Goal: Communication & Community: Answer question/provide support

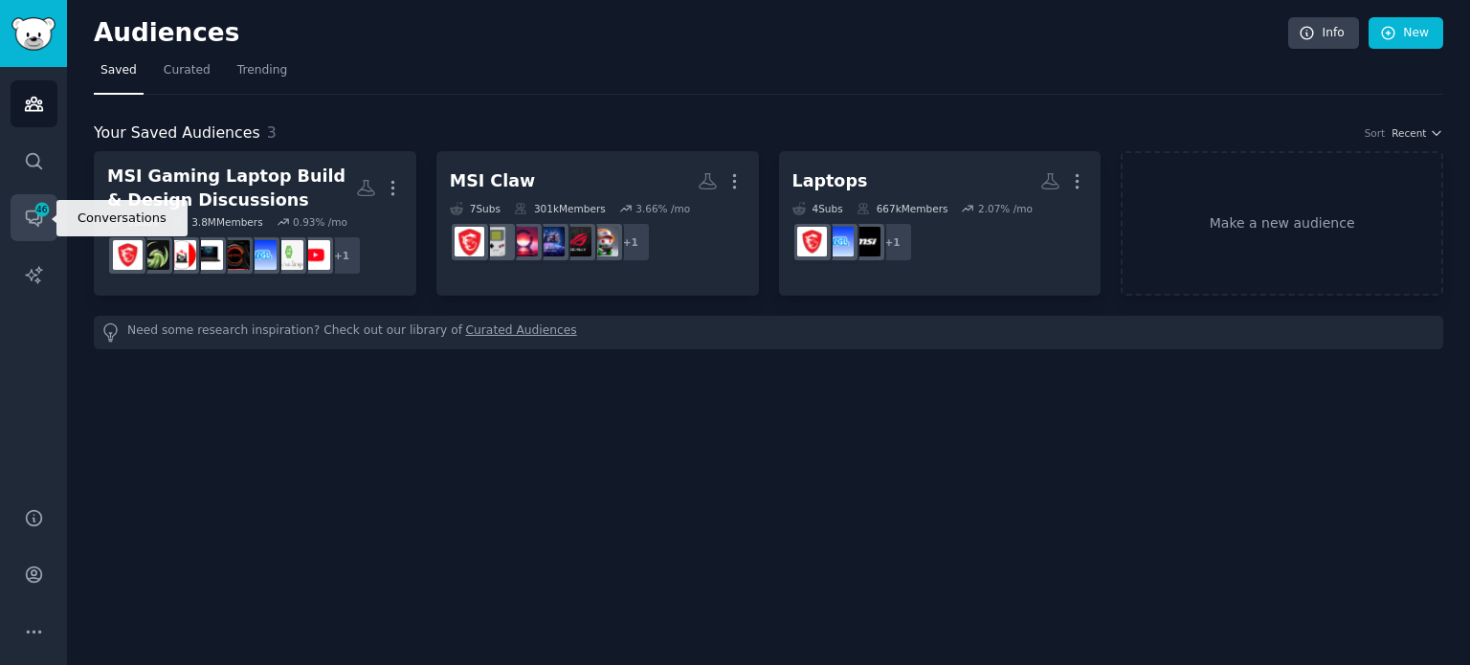
click at [24, 214] on icon "Sidebar" at bounding box center [34, 218] width 20 height 20
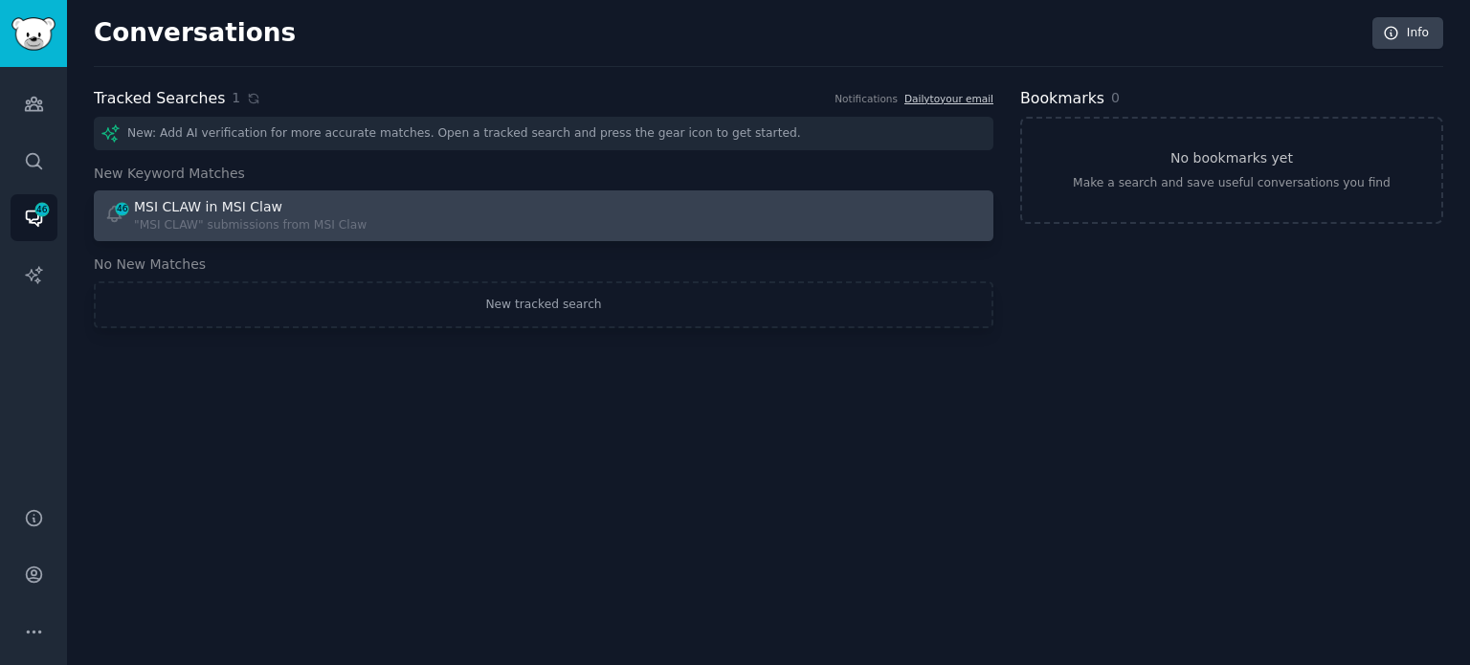
click at [378, 195] on link "46 MSI CLAW in MSI Claw "MSI CLAW" submissions from MSI Claw" at bounding box center [544, 215] width 900 height 51
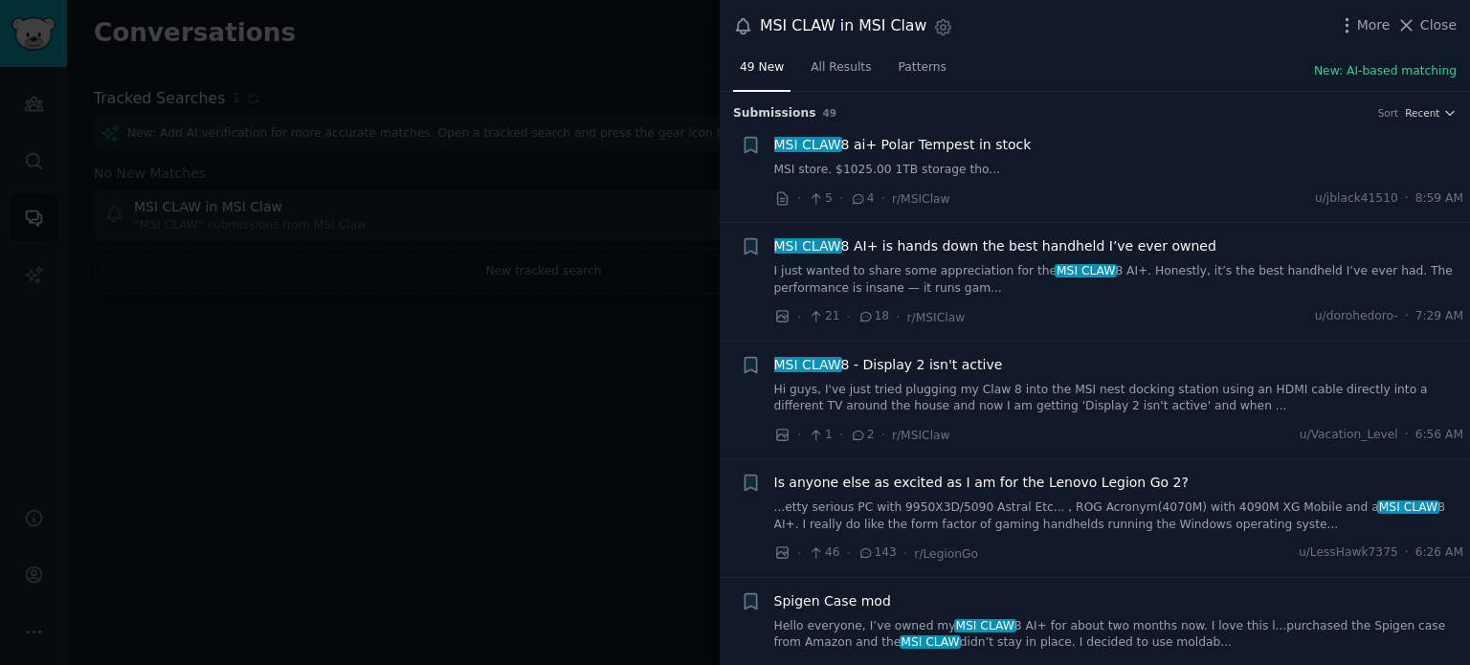
click at [1045, 247] on span "MSI CLAW 8 AI+ is hands down the best handheld I’ve ever owned" at bounding box center [995, 246] width 442 height 20
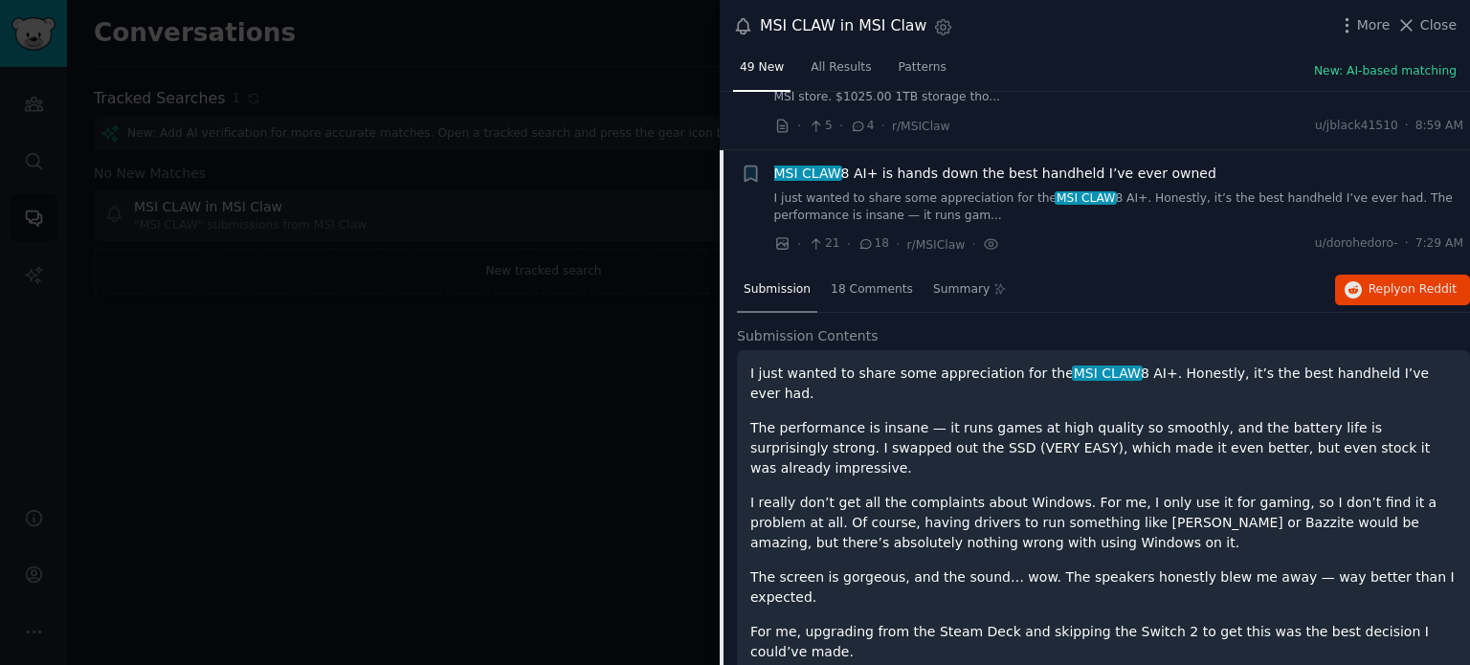
scroll to position [131, 0]
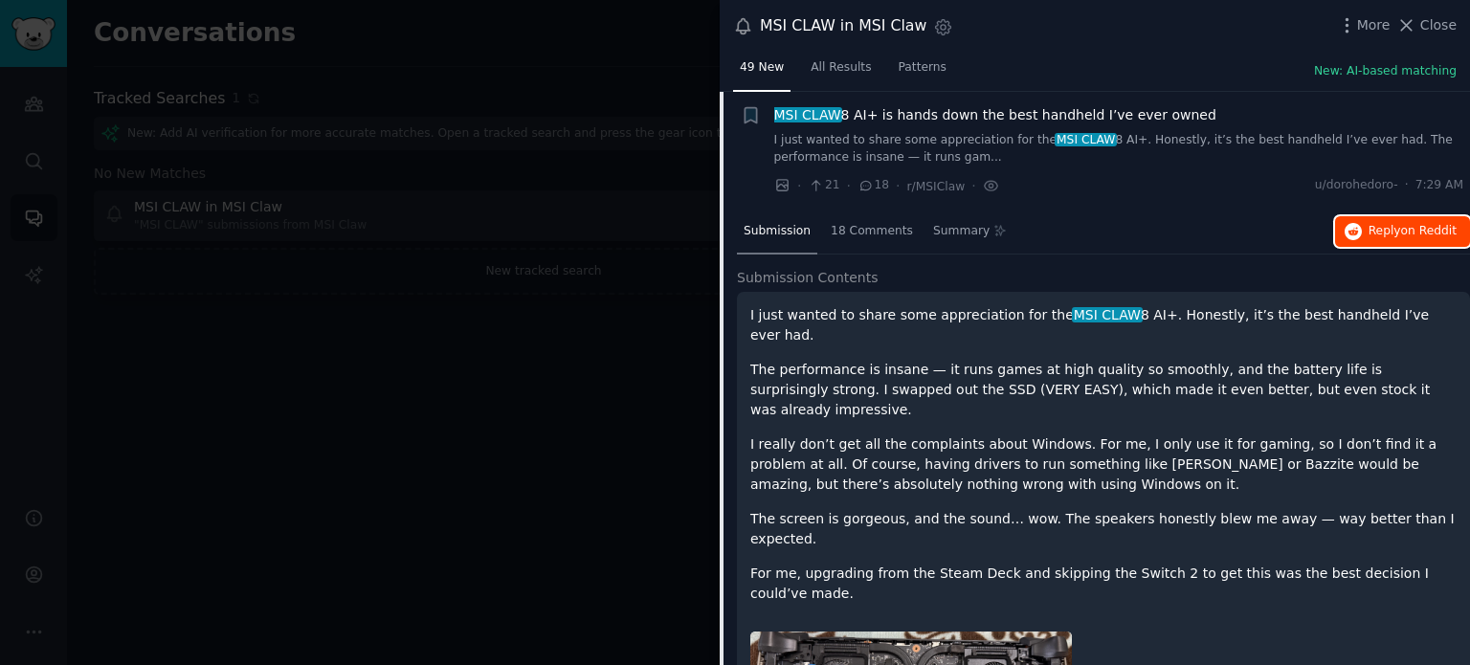
click at [1405, 240] on button "Reply on Reddit" at bounding box center [1402, 231] width 135 height 31
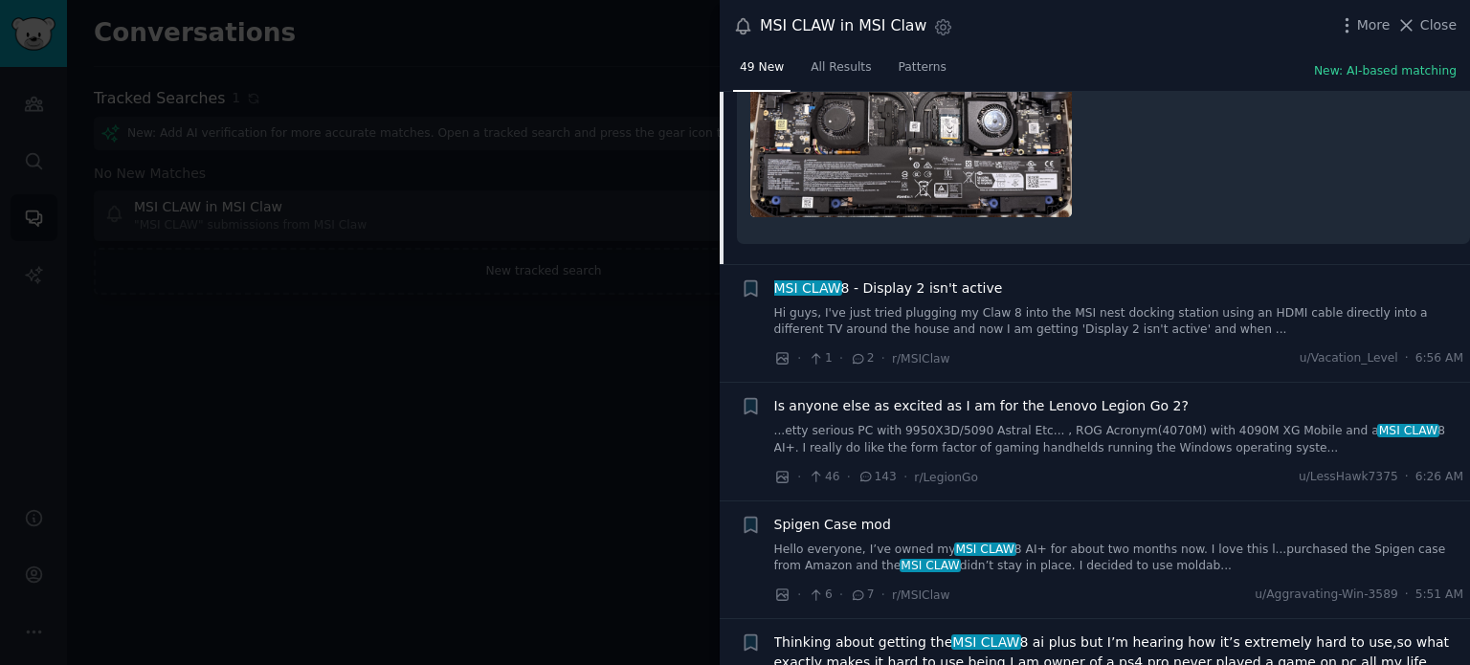
scroll to position [690, 0]
click at [925, 395] on span "Is anyone else as excited as I am for the Lenovo Legion Go 2?" at bounding box center [981, 405] width 414 height 20
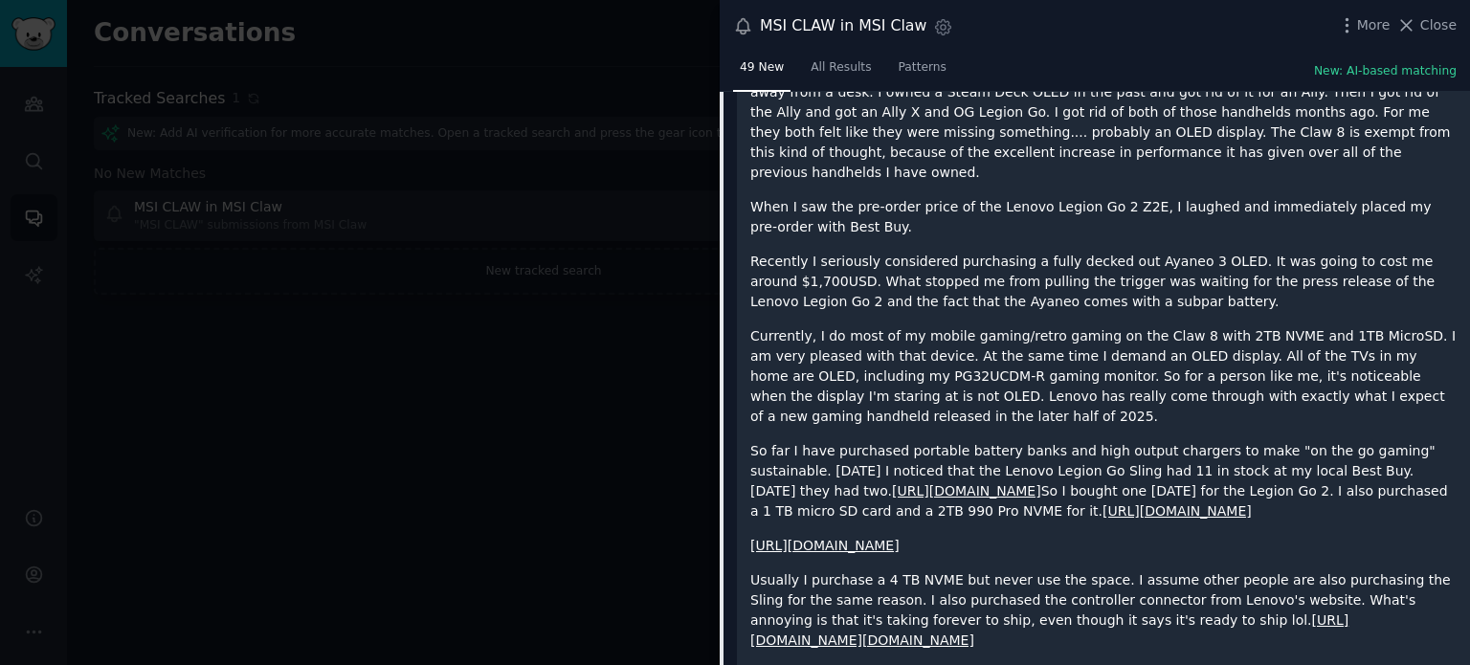
scroll to position [368, 0]
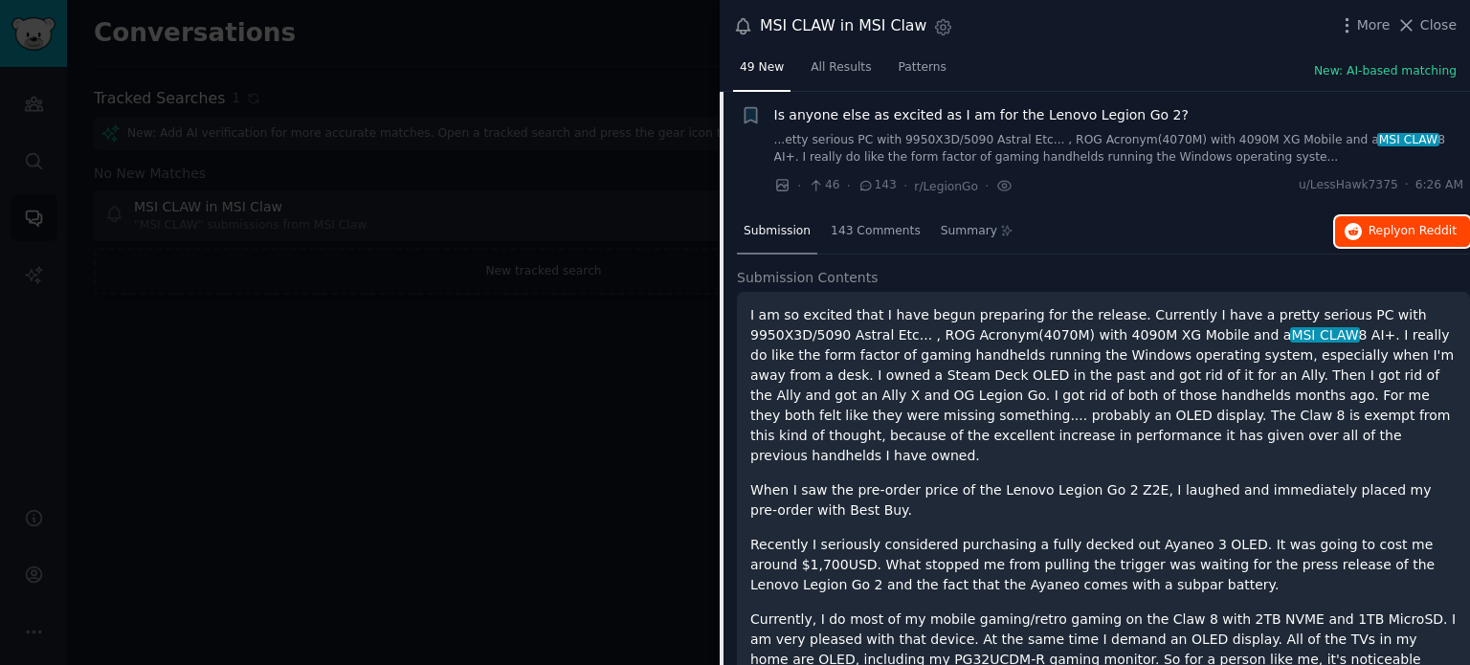
click at [1424, 233] on span "on Reddit" at bounding box center [1429, 230] width 56 height 13
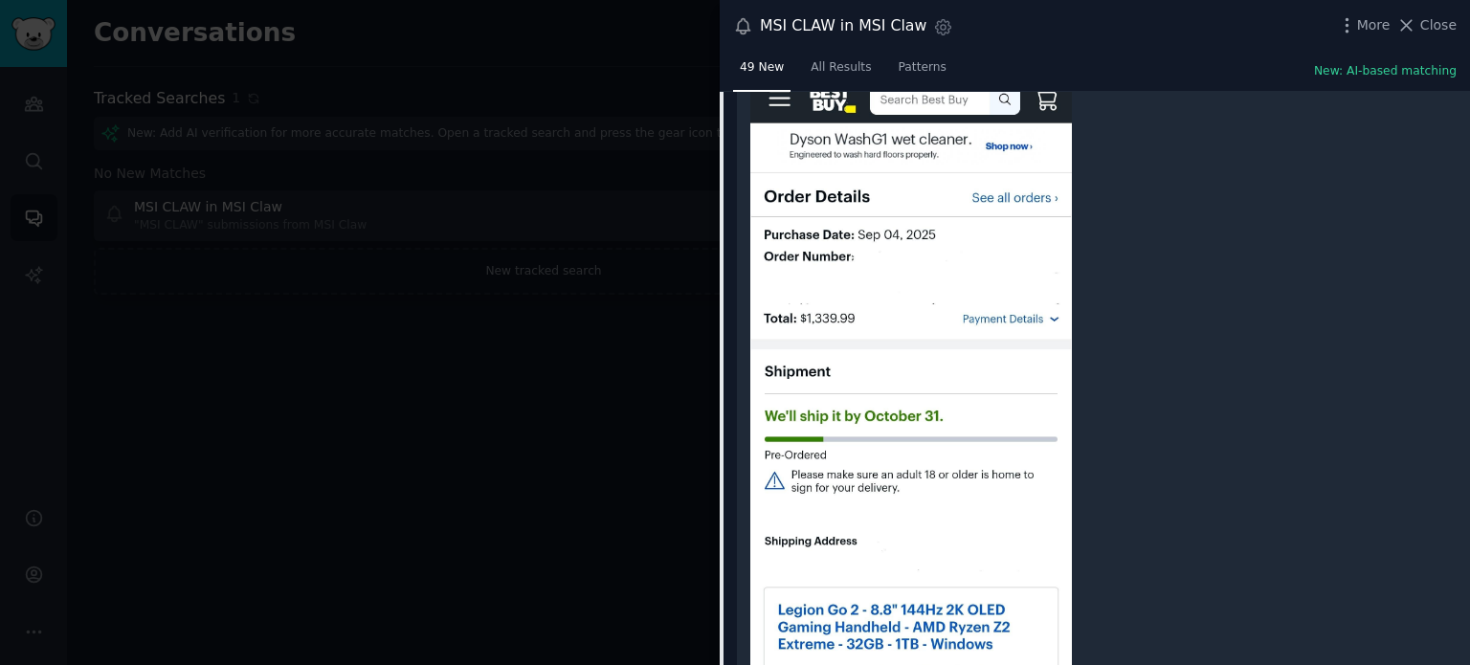
scroll to position [2914, 0]
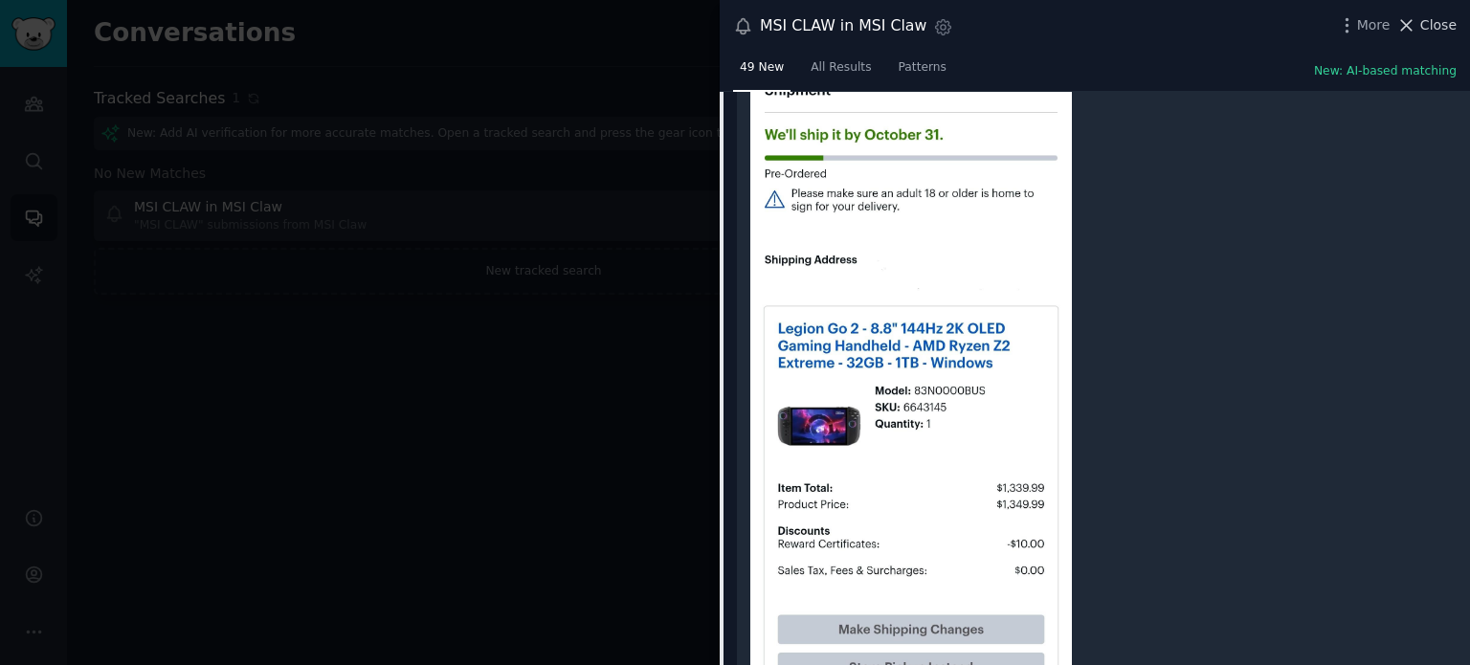
click at [1414, 25] on icon at bounding box center [1406, 25] width 20 height 20
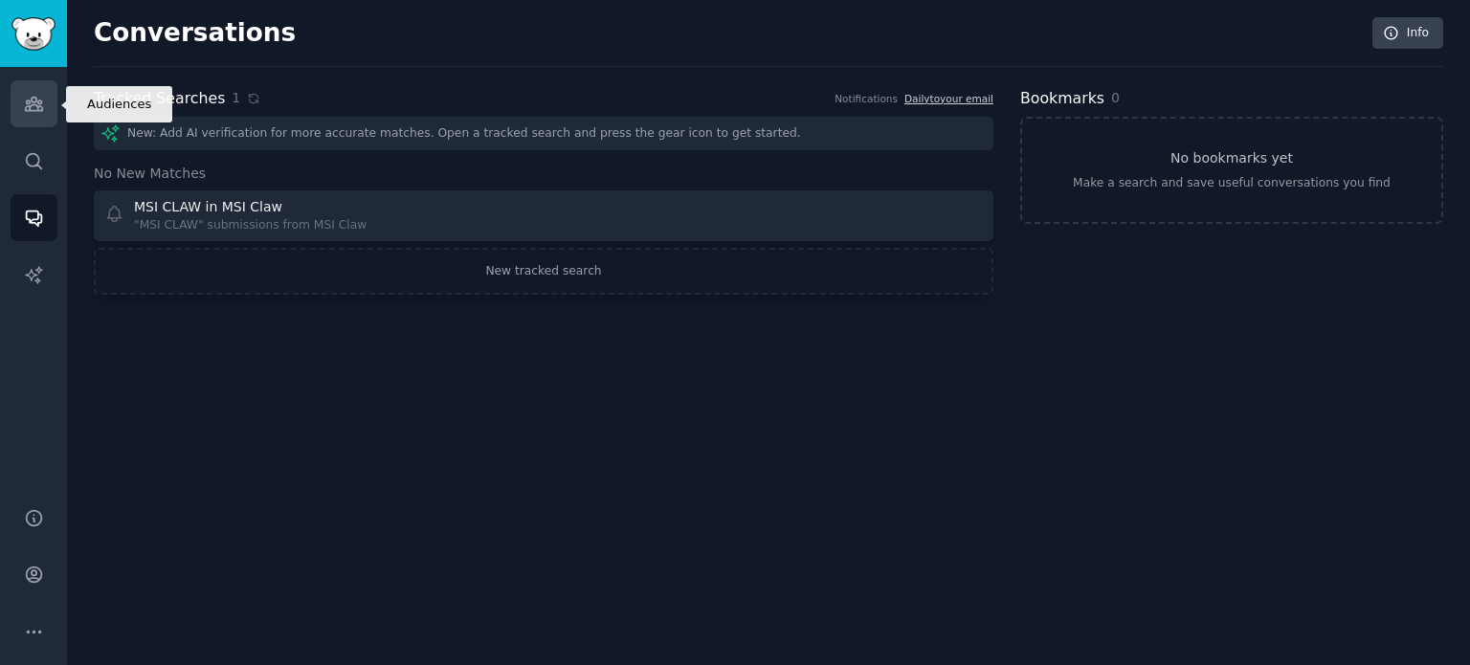
click at [43, 123] on link "Audiences" at bounding box center [34, 103] width 47 height 47
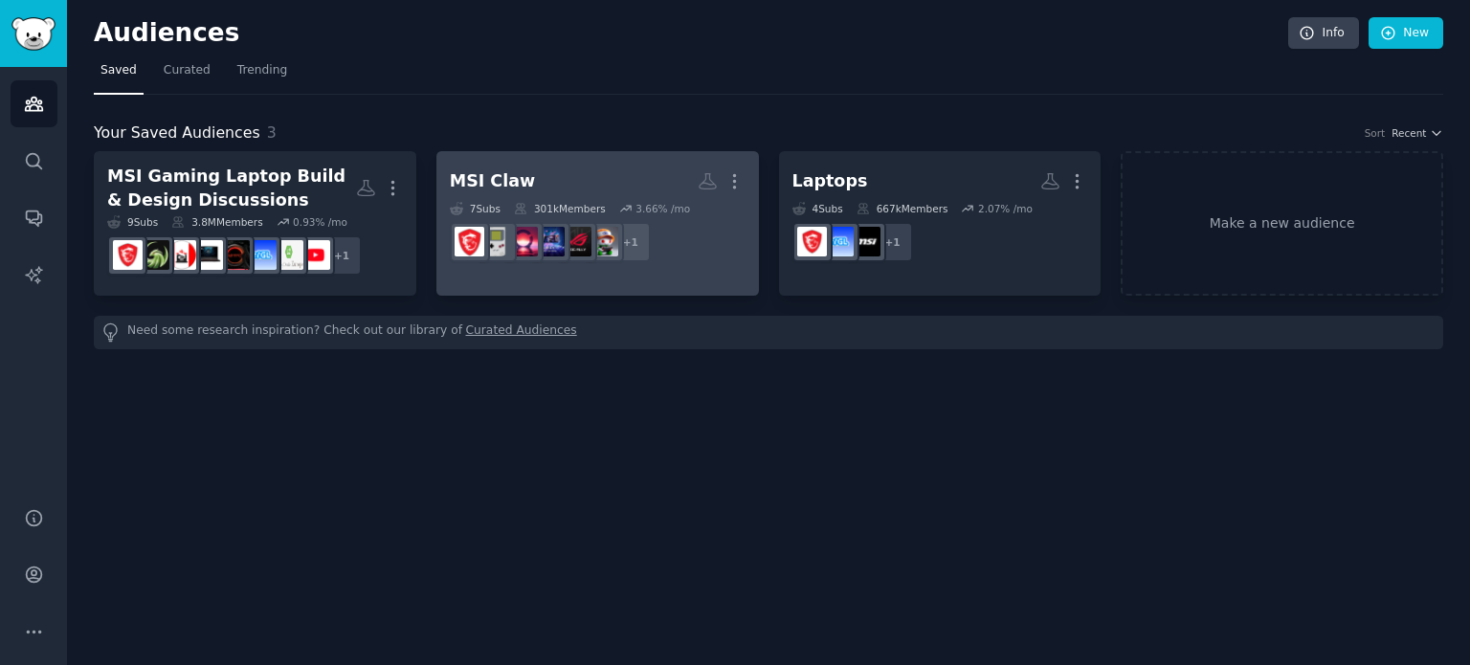
click at [586, 180] on h2 "MSI Claw More" at bounding box center [598, 182] width 296 height 34
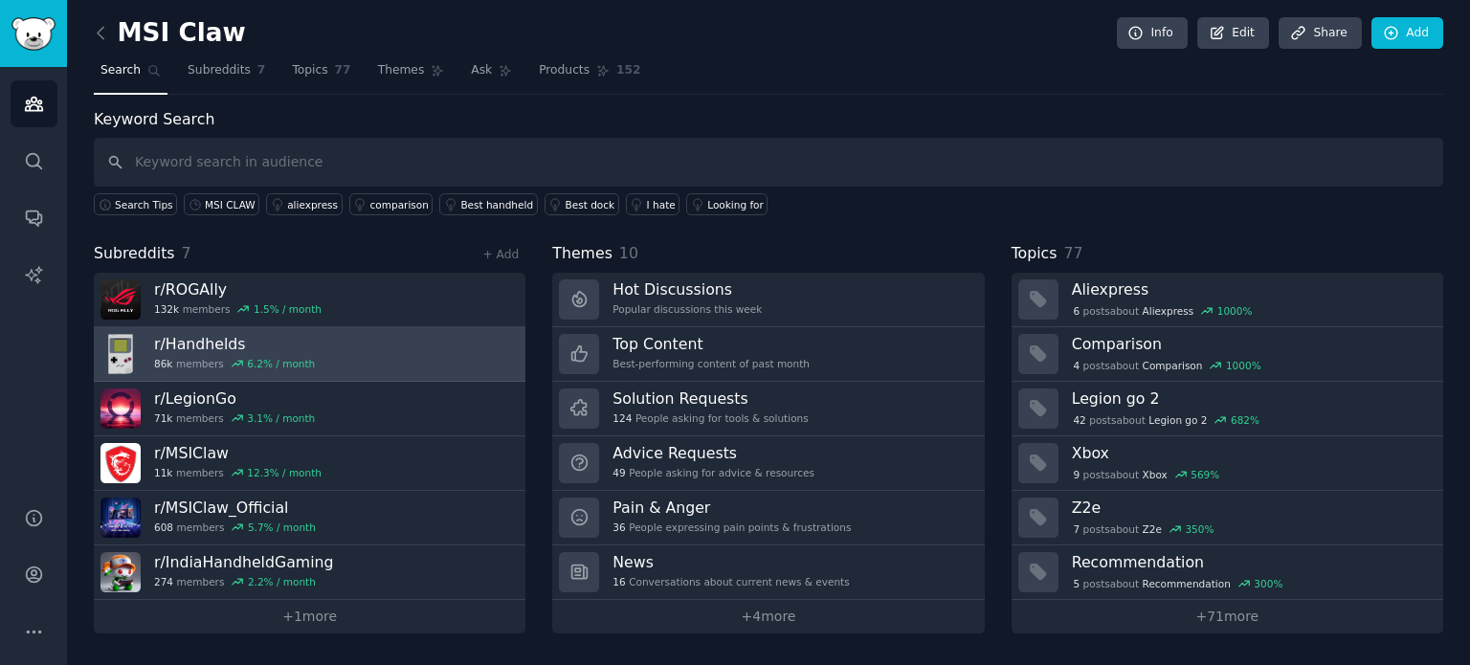
click at [284, 361] on div "6.2 % / month" at bounding box center [281, 363] width 68 height 13
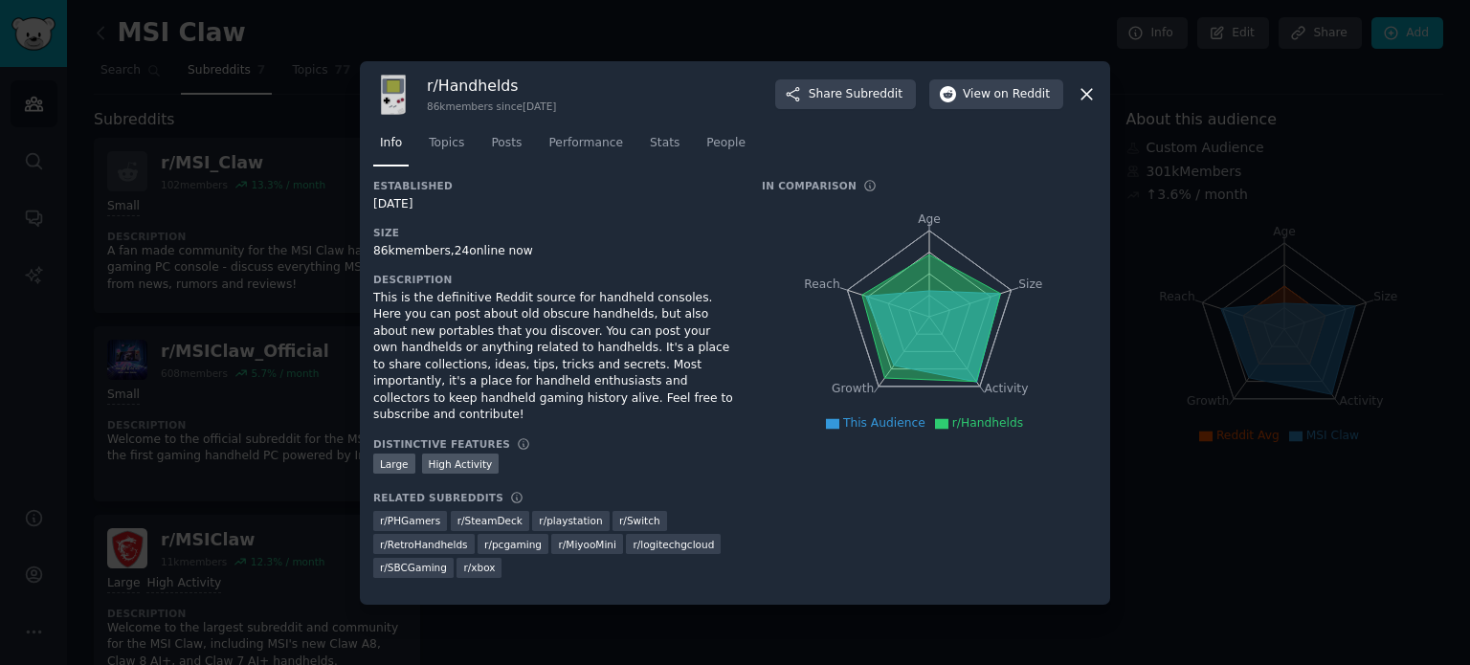
click at [1091, 97] on icon at bounding box center [1087, 94] width 20 height 20
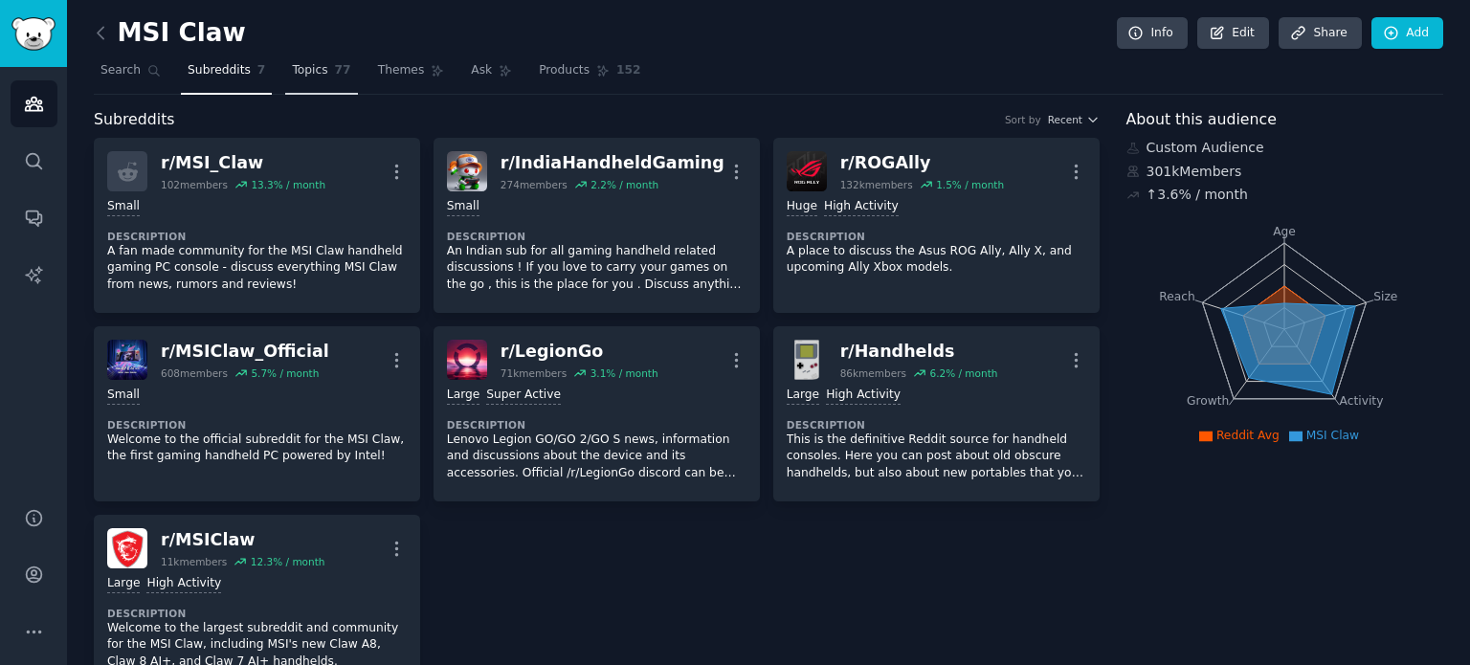
click at [295, 60] on link "Topics 77" at bounding box center [321, 75] width 72 height 39
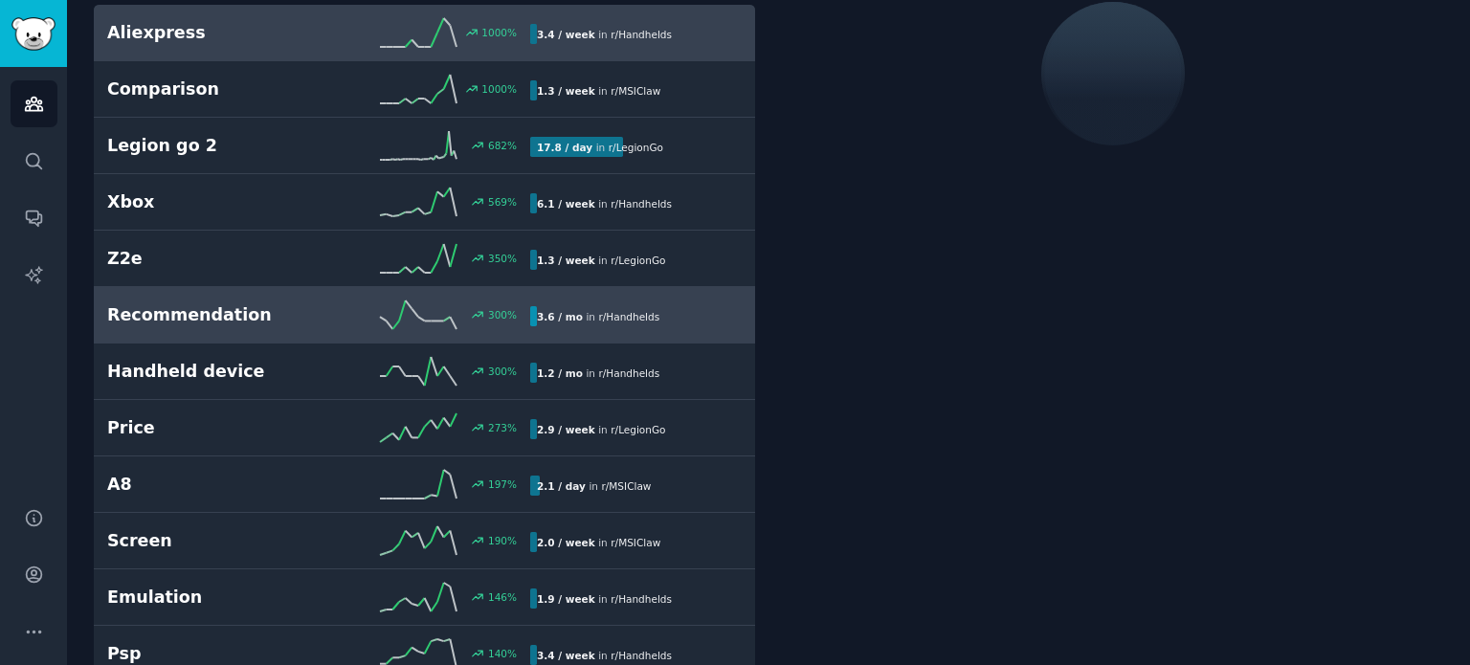
scroll to position [199, 0]
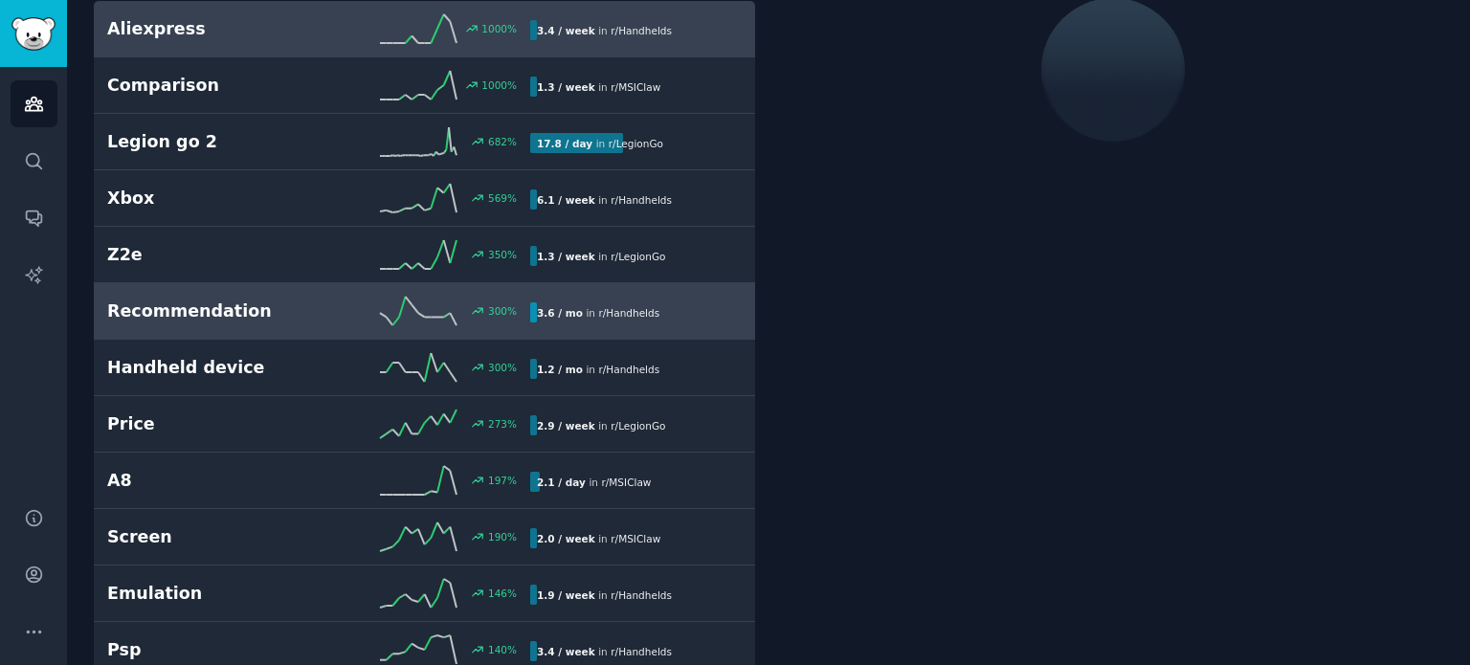
click at [488, 297] on div "300 %" at bounding box center [425, 311] width 212 height 29
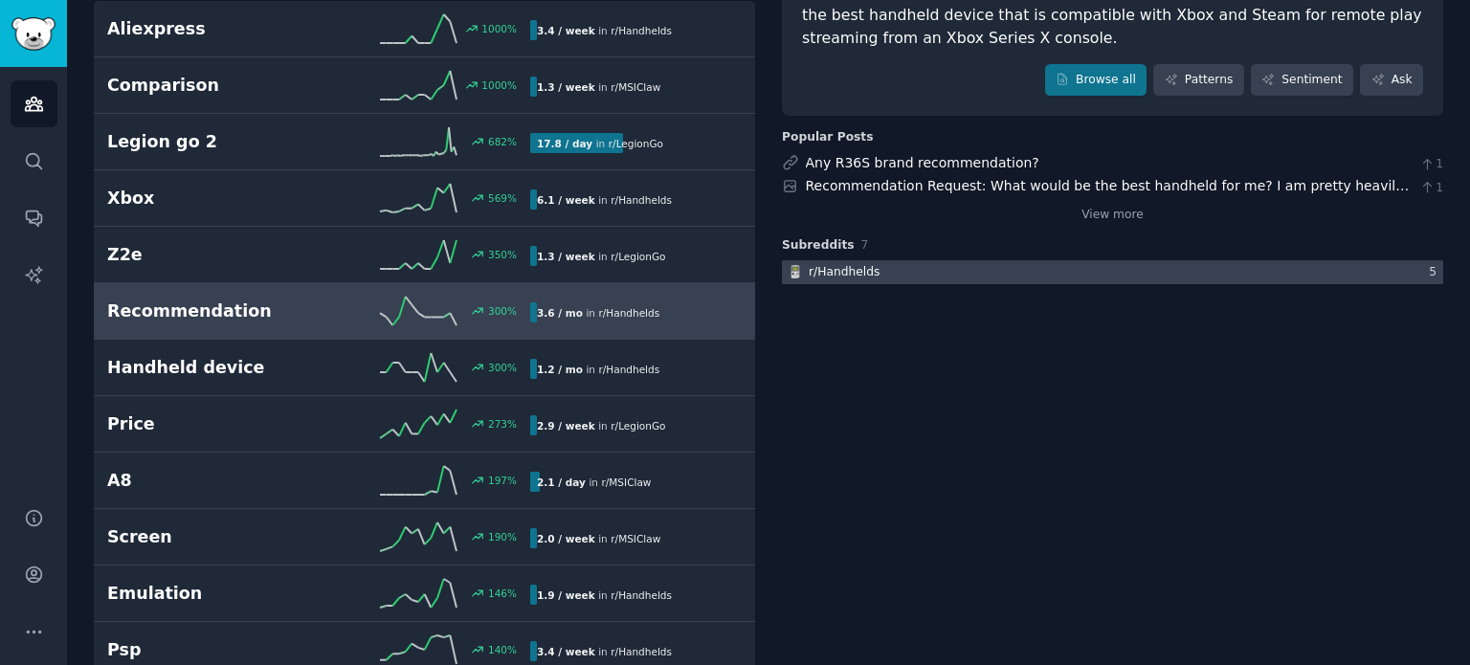
click at [934, 274] on div at bounding box center [1112, 272] width 661 height 24
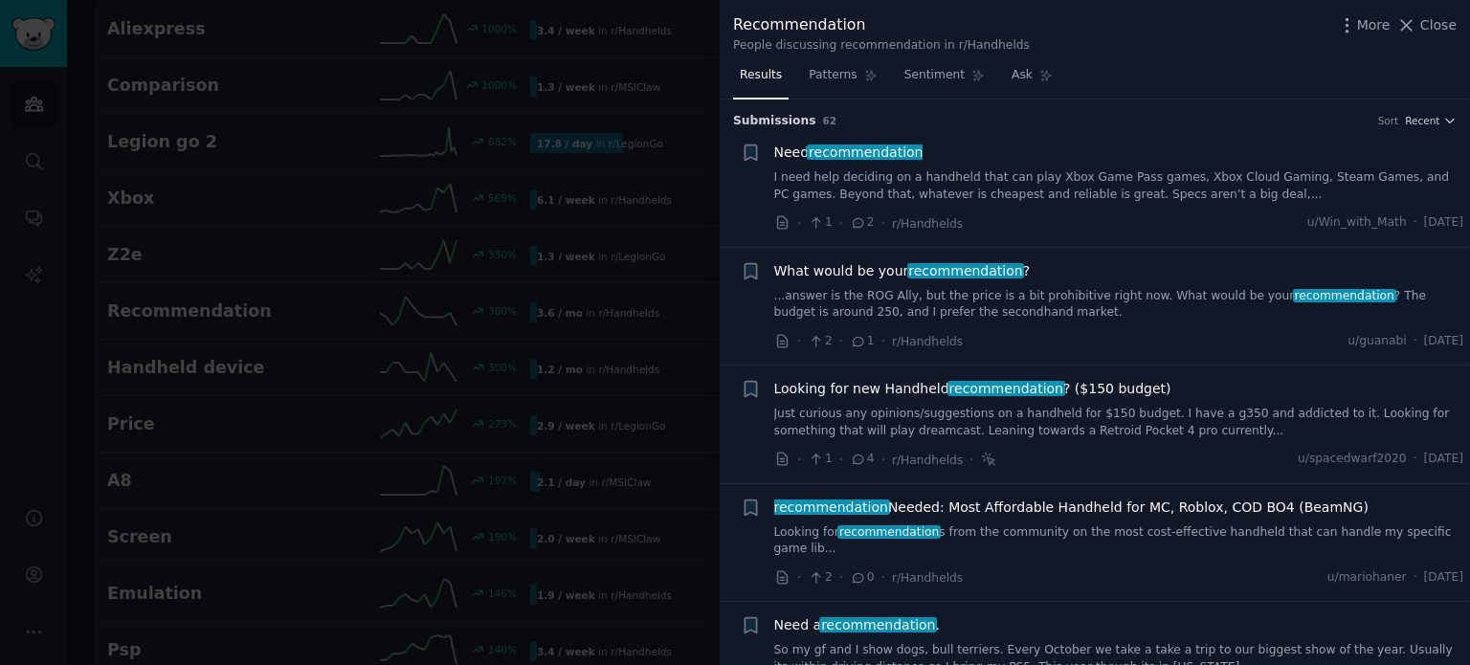
click at [869, 145] on span "recommendation" at bounding box center [866, 152] width 118 height 15
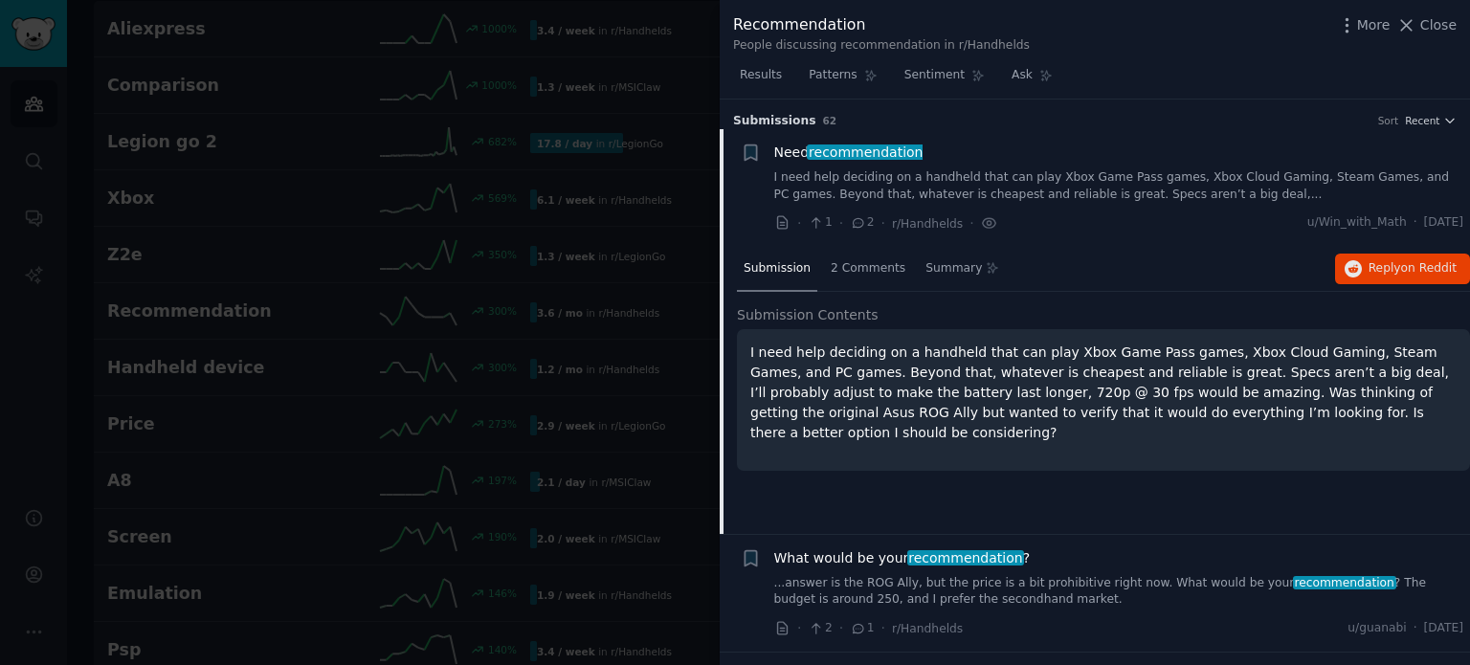
scroll to position [30, 0]
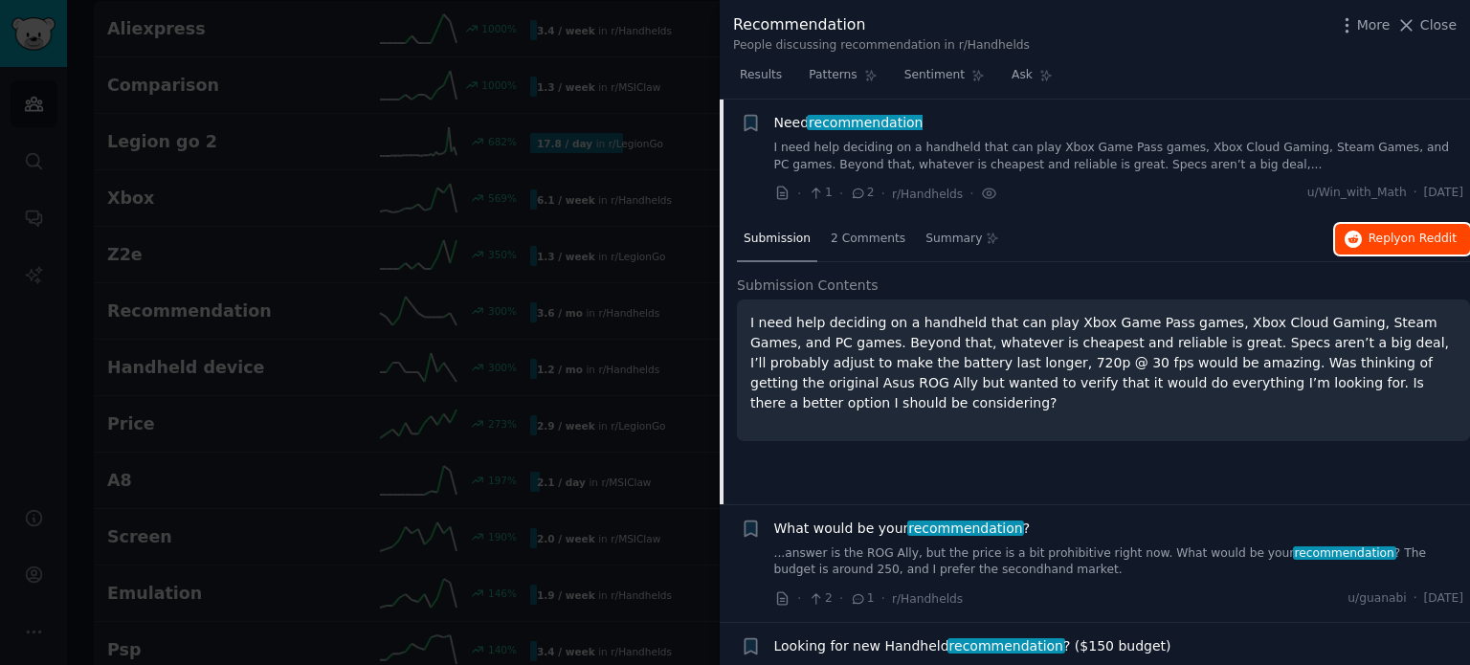
click at [1396, 231] on span "Reply on Reddit" at bounding box center [1413, 239] width 88 height 17
